Goal: Task Accomplishment & Management: Manage account settings

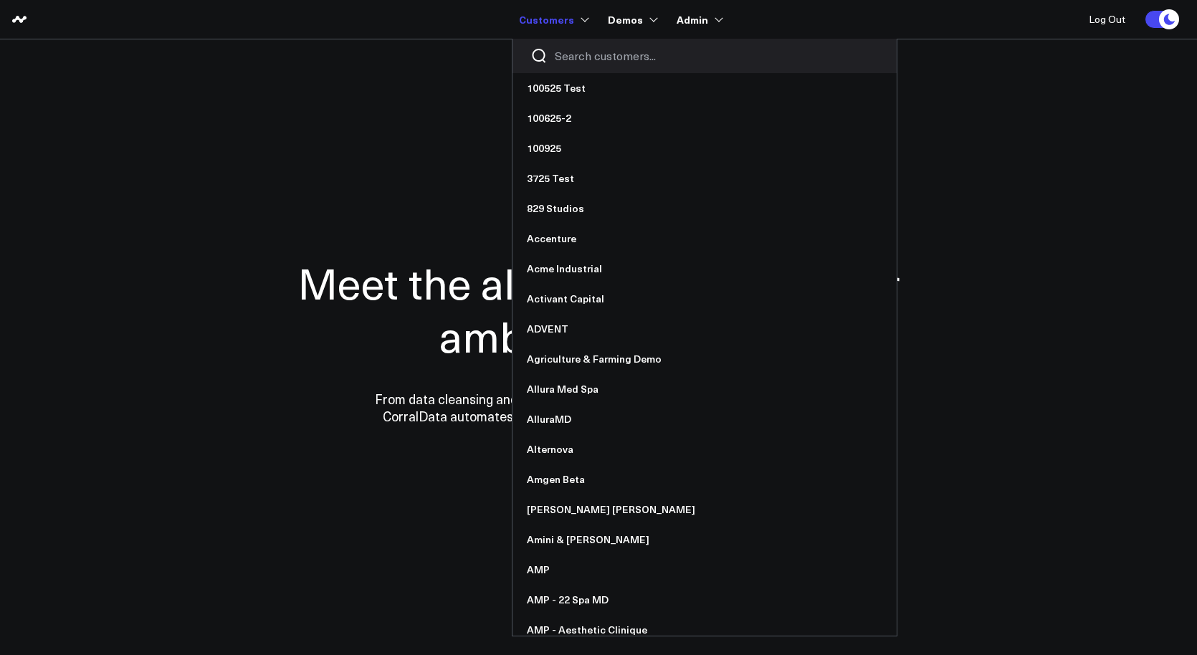
click at [584, 56] on input "Search customers input" at bounding box center [717, 56] width 324 height 16
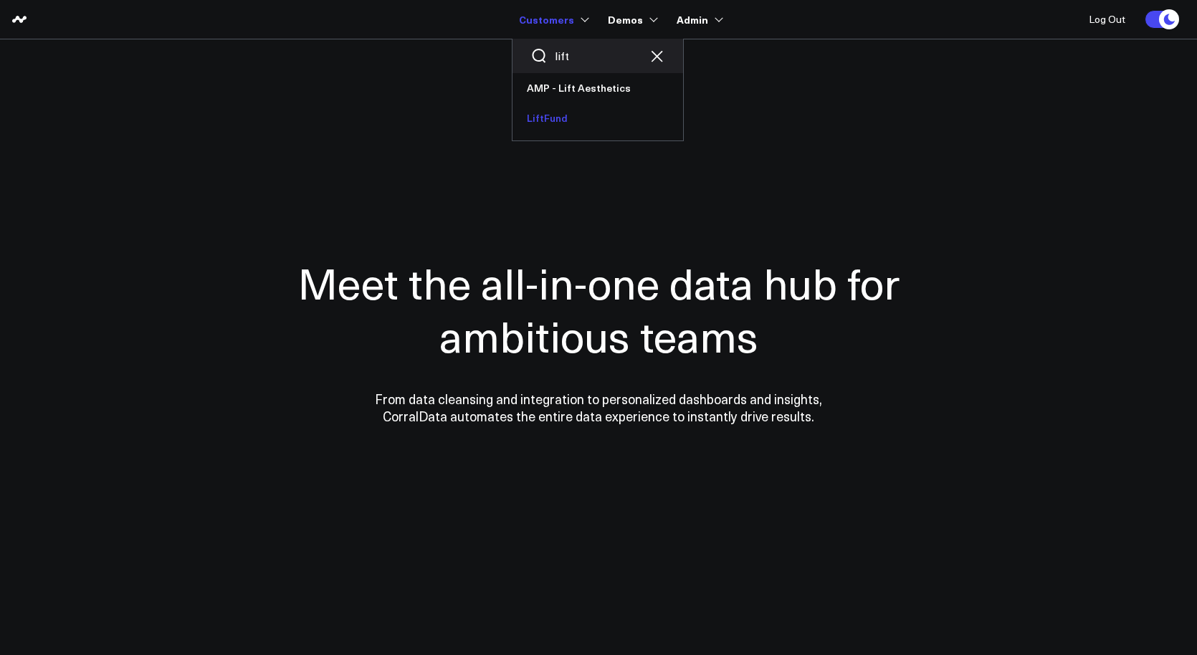
type input "lift"
click at [565, 114] on link "LiftFund" at bounding box center [597, 118] width 171 height 30
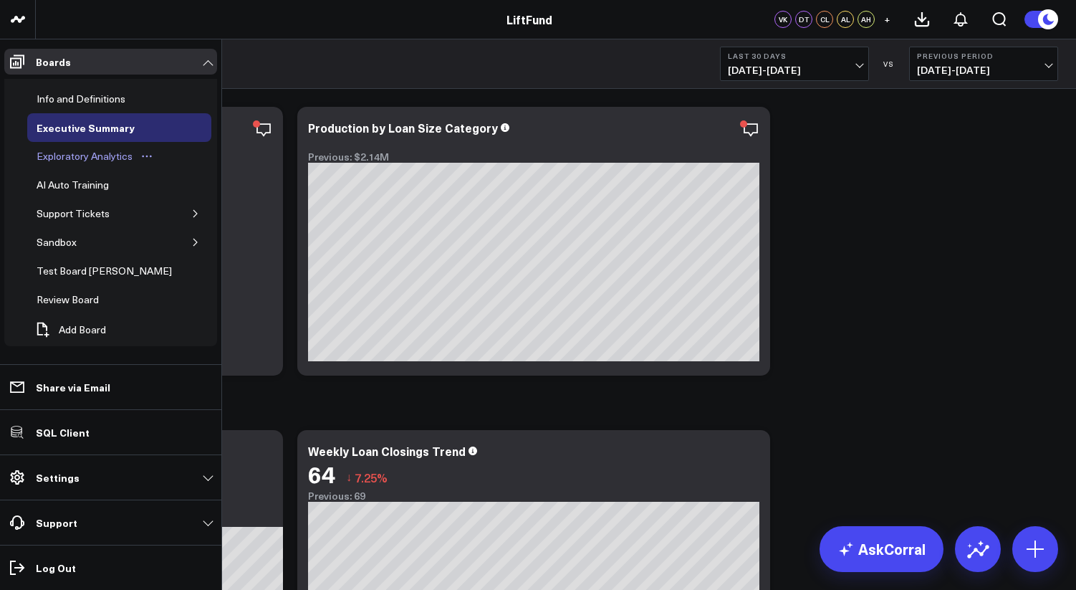
scroll to position [5, 0]
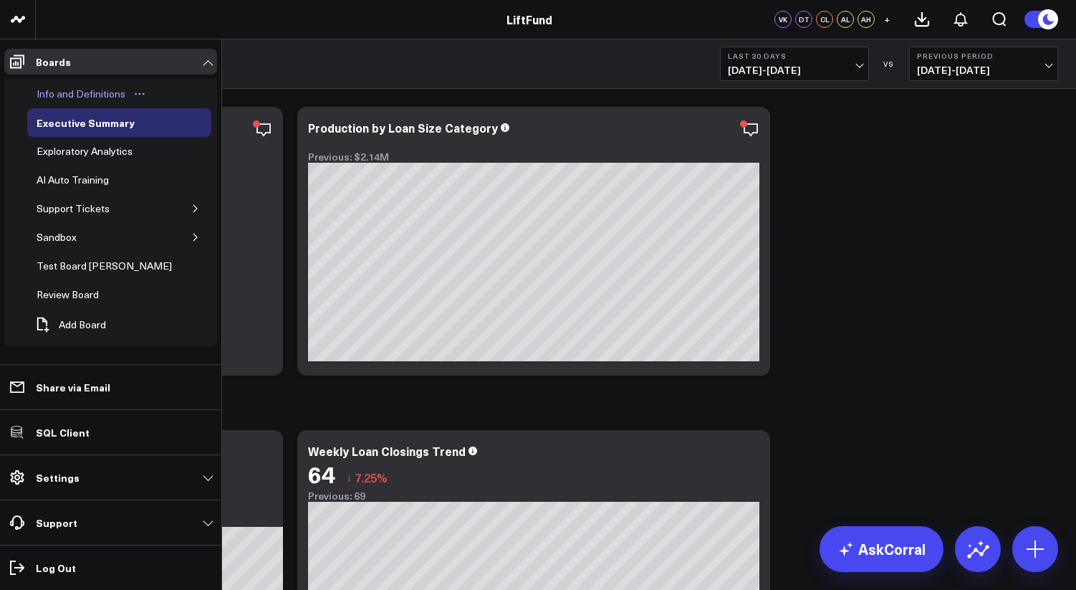
click at [81, 98] on div "Info and Definitions" at bounding box center [81, 93] width 96 height 17
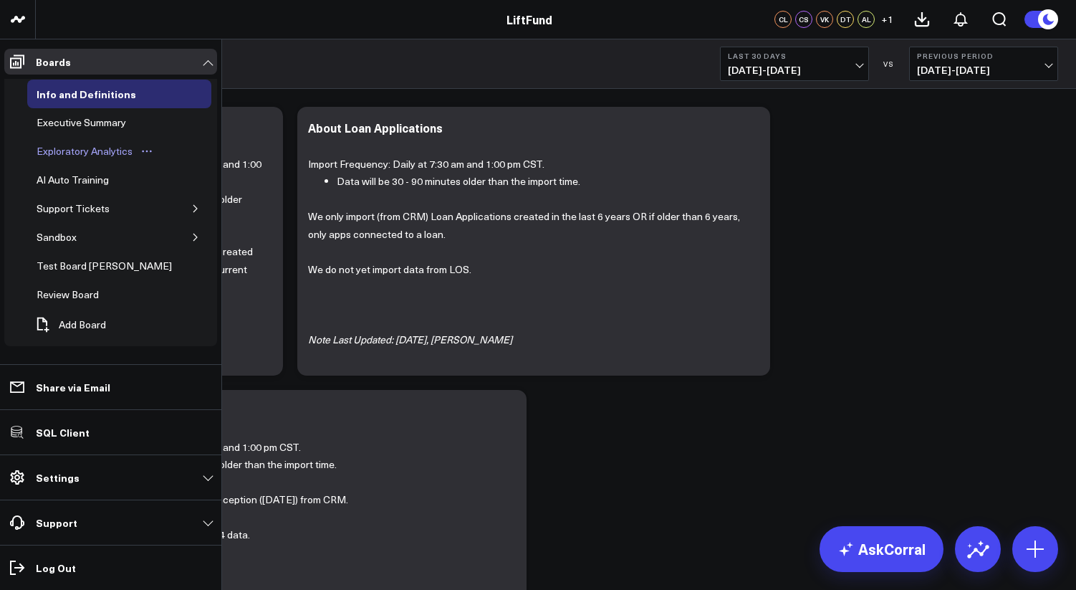
click at [66, 151] on div "Exploratory Analytics" at bounding box center [84, 151] width 103 height 17
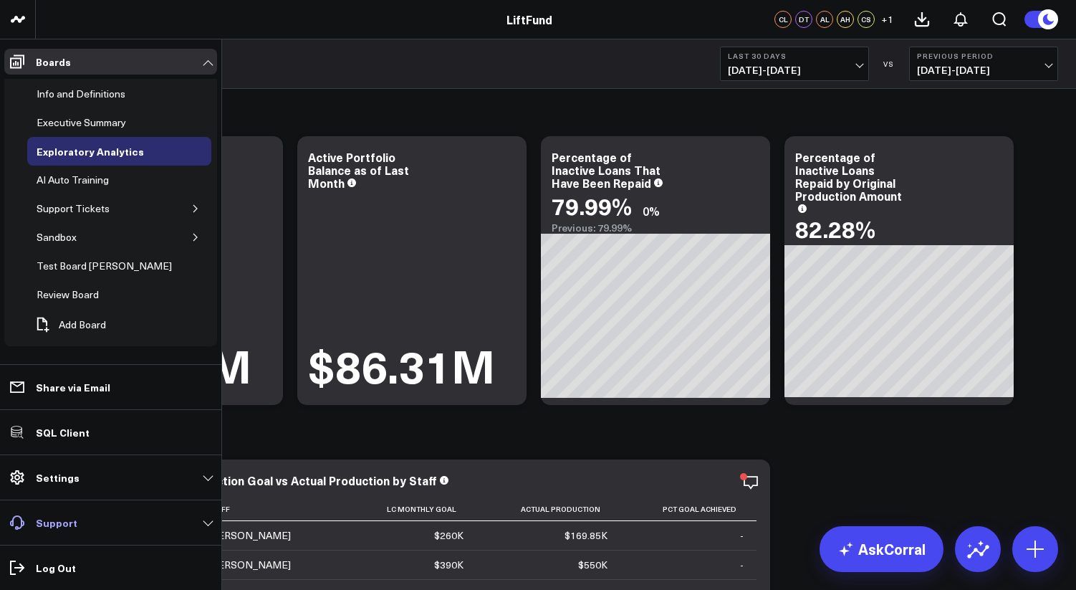
click at [50, 524] on p "Support" at bounding box center [57, 522] width 42 height 11
click at [51, 524] on p "Support" at bounding box center [57, 522] width 42 height 11
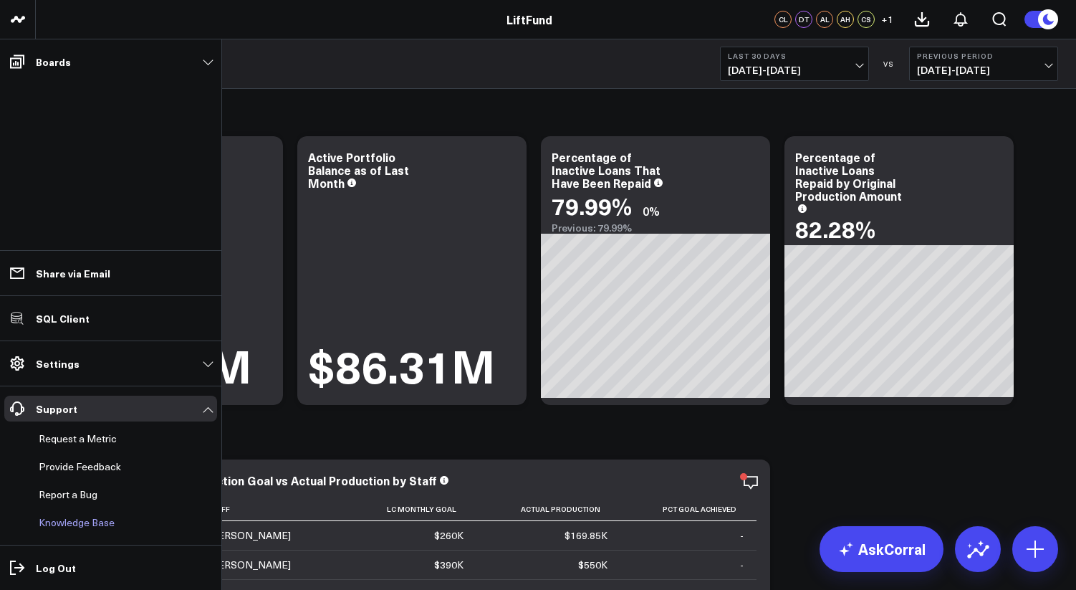
click at [67, 521] on link "Knowledge Base" at bounding box center [103, 522] width 141 height 26
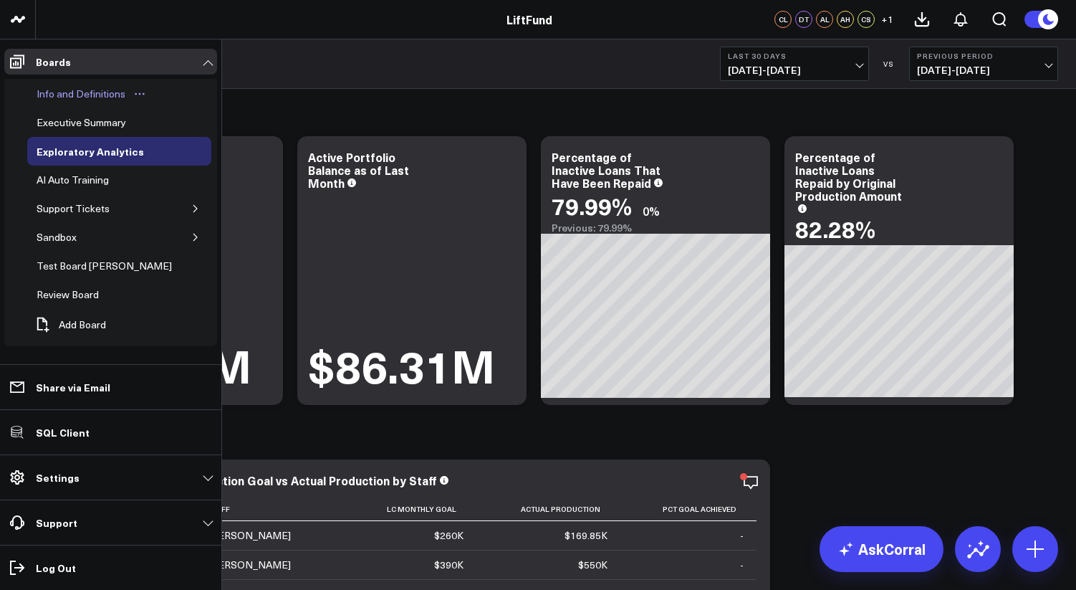
click at [44, 88] on div "Info and Definitions" at bounding box center [81, 93] width 96 height 17
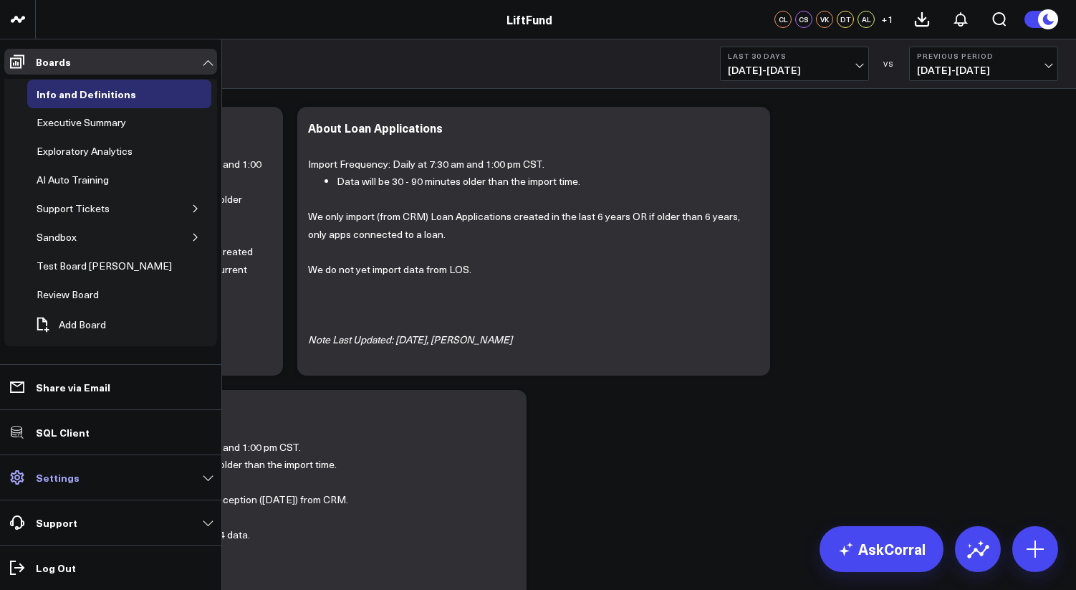
click at [77, 479] on link "Settings" at bounding box center [110, 477] width 213 height 26
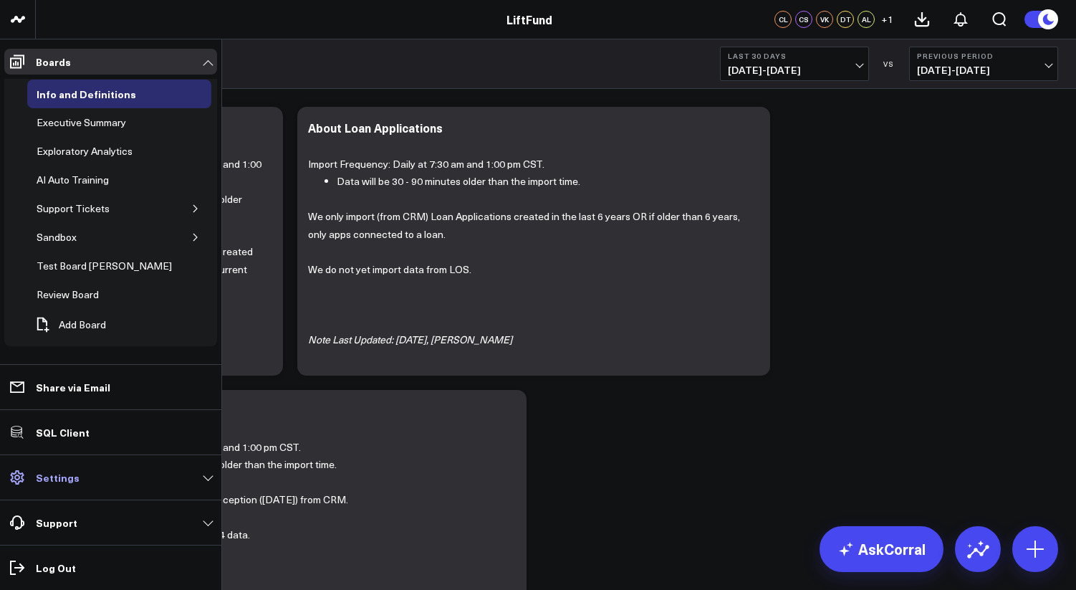
click at [55, 476] on p "Settings" at bounding box center [58, 476] width 44 height 11
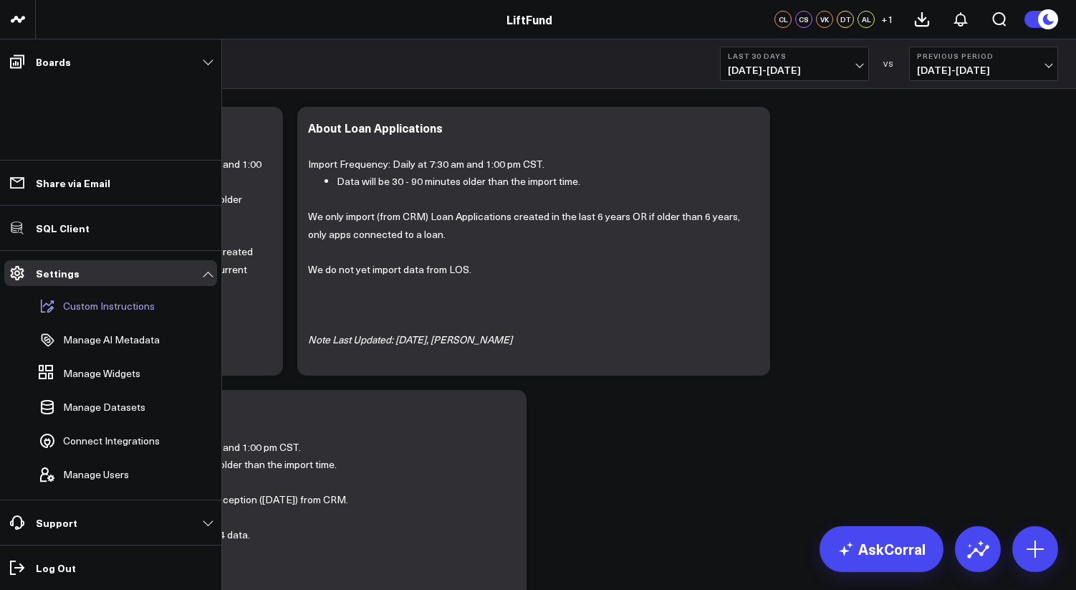
click at [102, 309] on p "Custom Instructions" at bounding box center [109, 305] width 92 height 11
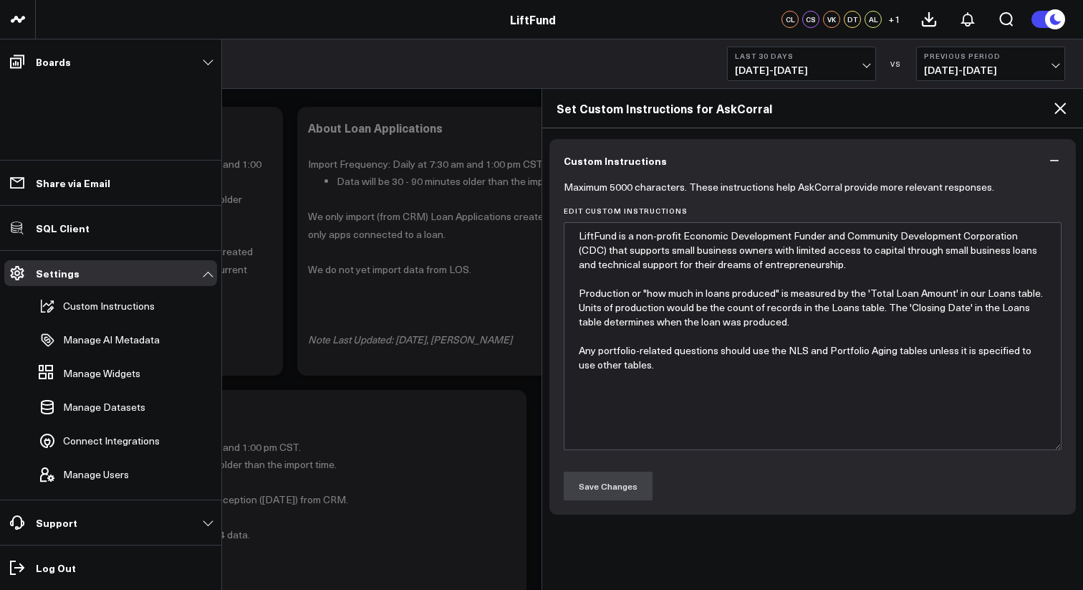
type textarea "LiftFund is a non-profit Economic Development Funder and Community Development …"
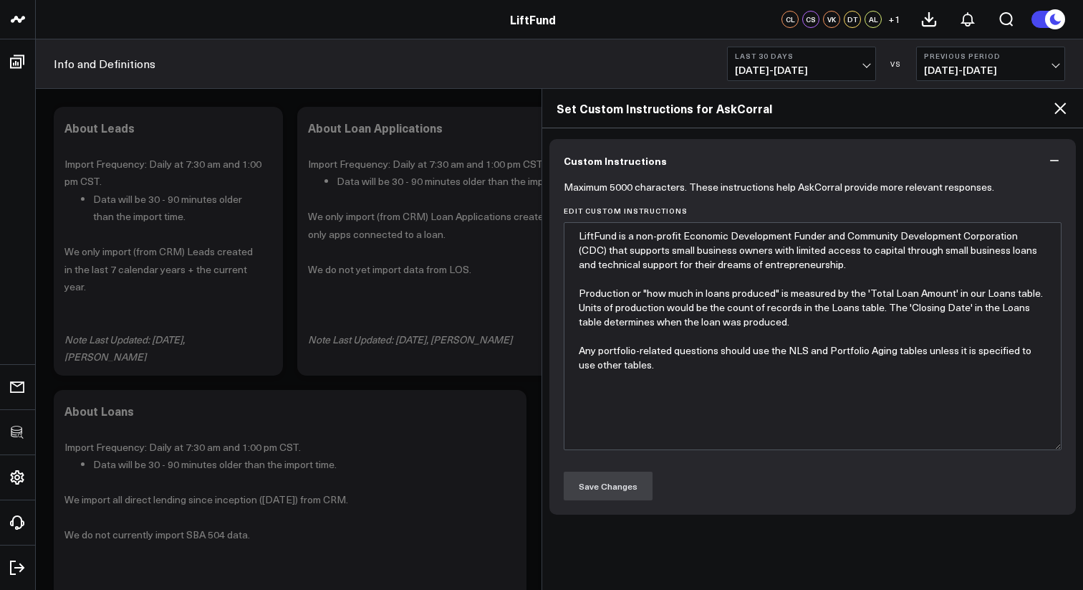
click at [1060, 105] on icon at bounding box center [1060, 108] width 17 height 17
